Goal: Information Seeking & Learning: Learn about a topic

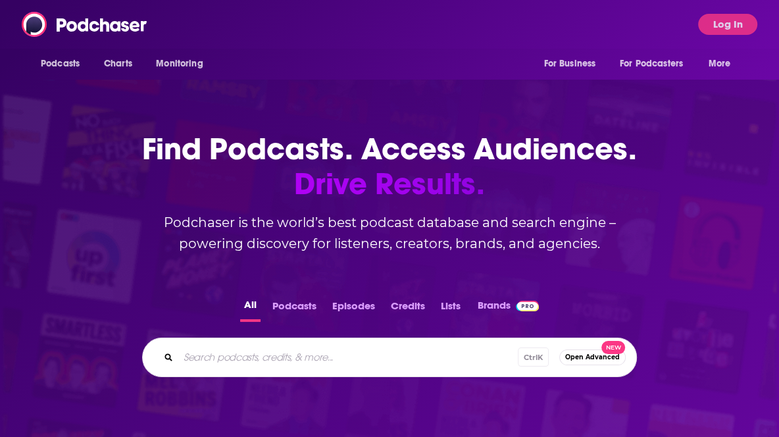
click at [233, 349] on input "Search podcasts, credits, & more..." at bounding box center [347, 357] width 339 height 21
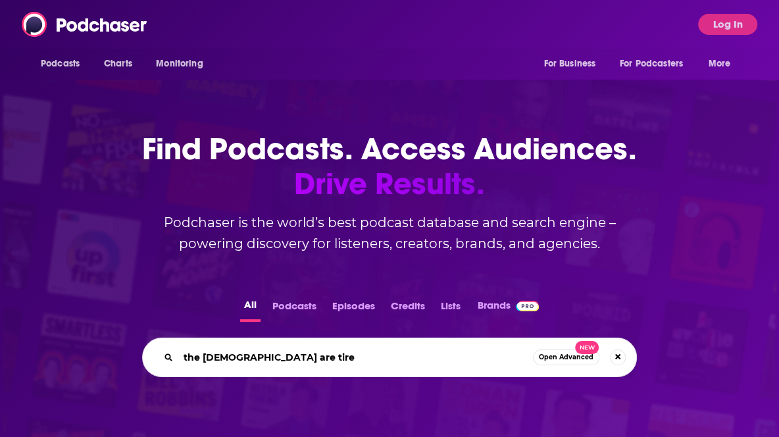
type input "the [DEMOGRAPHIC_DATA] are tired"
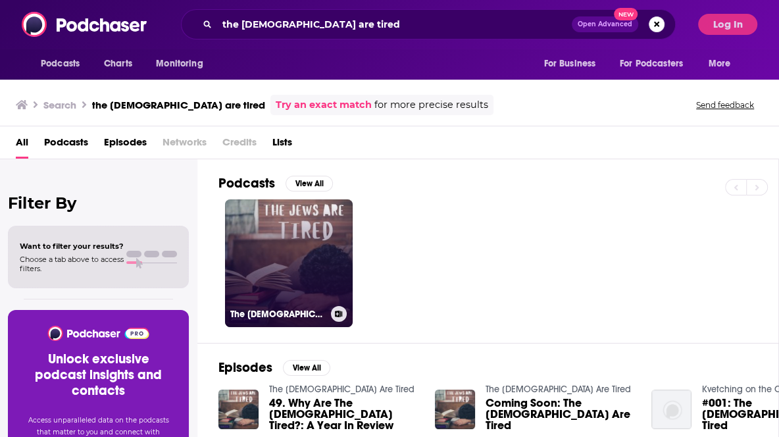
click at [281, 243] on link "The [DEMOGRAPHIC_DATA] Are Tired" at bounding box center [289, 263] width 128 height 128
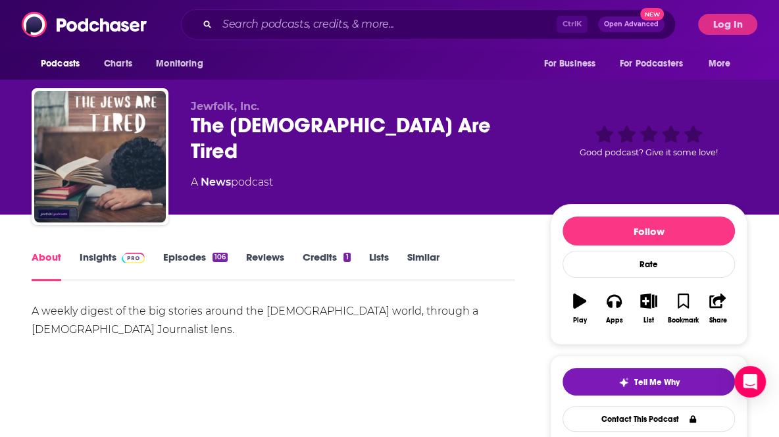
click at [105, 266] on link "Insights" at bounding box center [112, 266] width 65 height 30
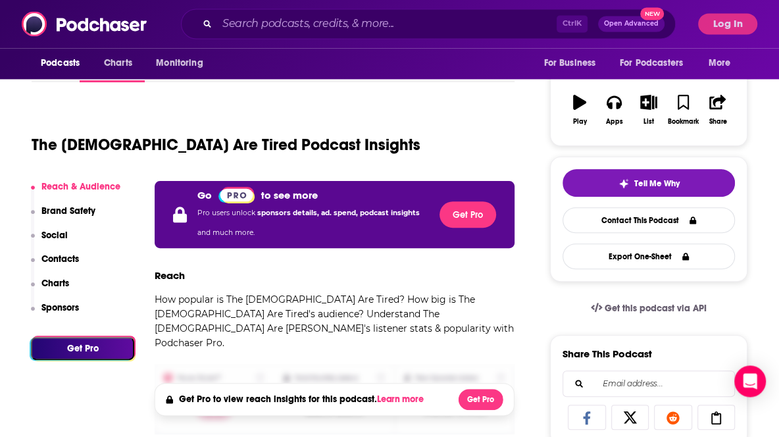
scroll to position [237, 0]
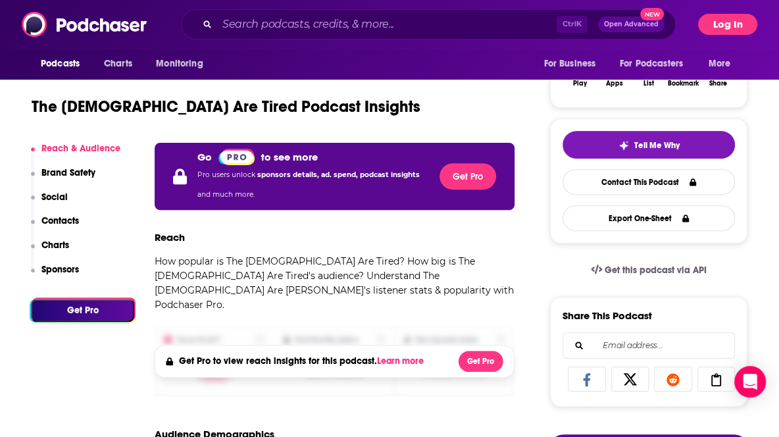
click at [723, 26] on button "Log In" at bounding box center [727, 24] width 59 height 21
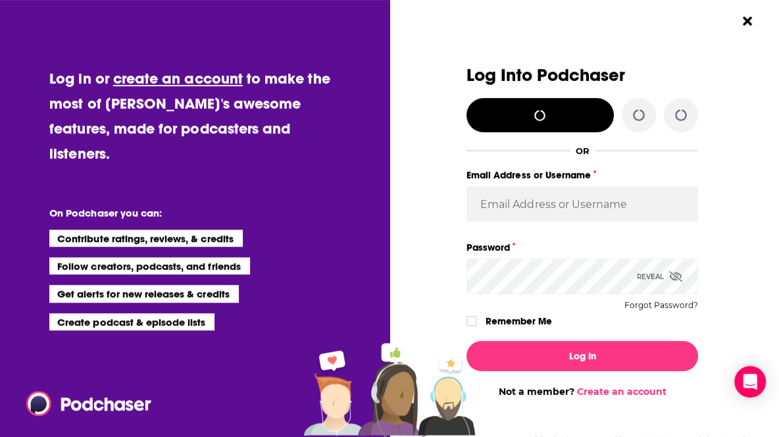
type input "[PERSON_NAME][EMAIL_ADDRESS][PERSON_NAME][DOMAIN_NAME]"
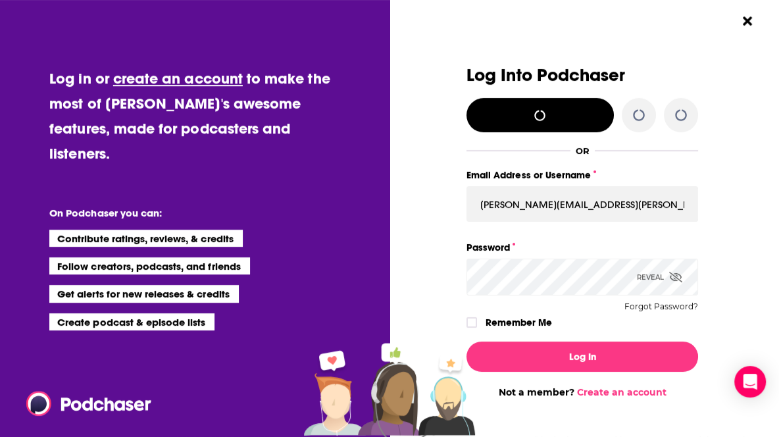
scroll to position [0, 0]
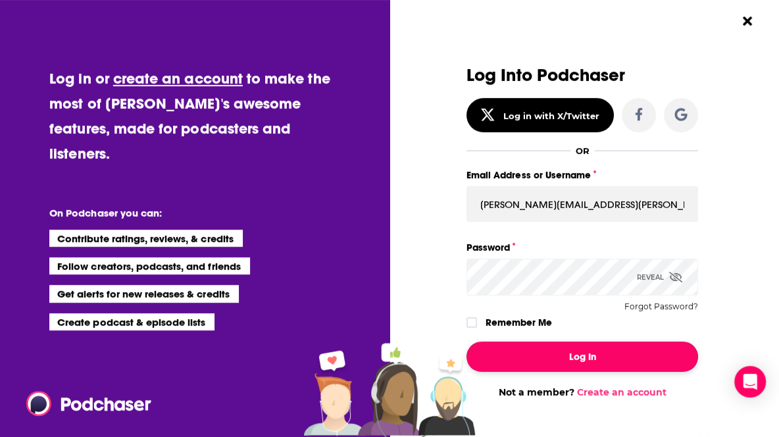
click at [525, 354] on button "Log In" at bounding box center [581, 356] width 231 height 30
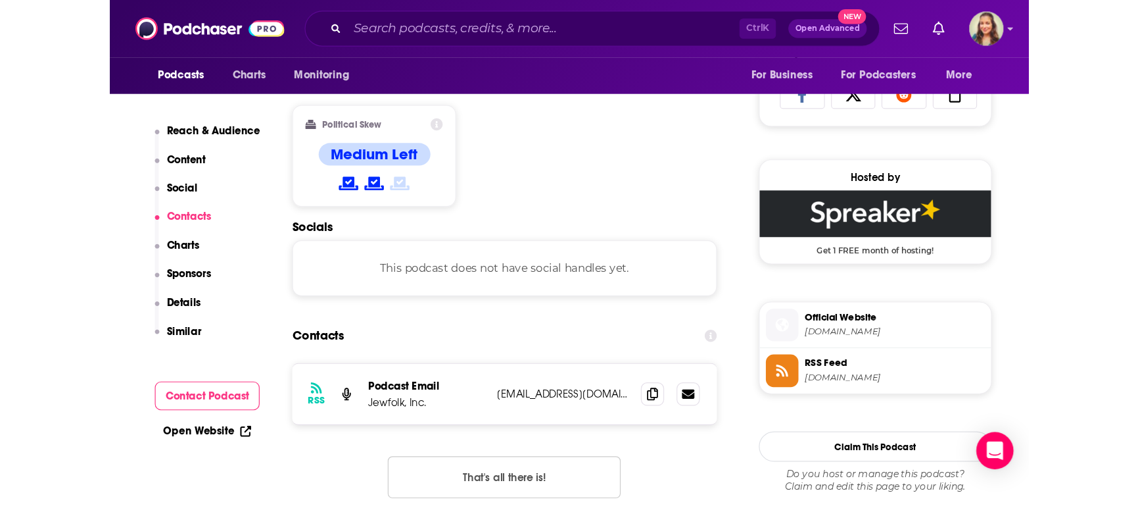
scroll to position [868, 0]
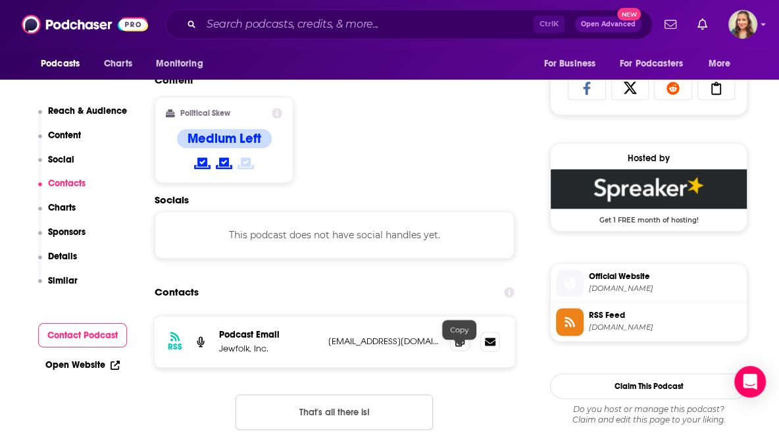
click at [460, 346] on icon at bounding box center [459, 340] width 9 height 11
